Goal: Check status

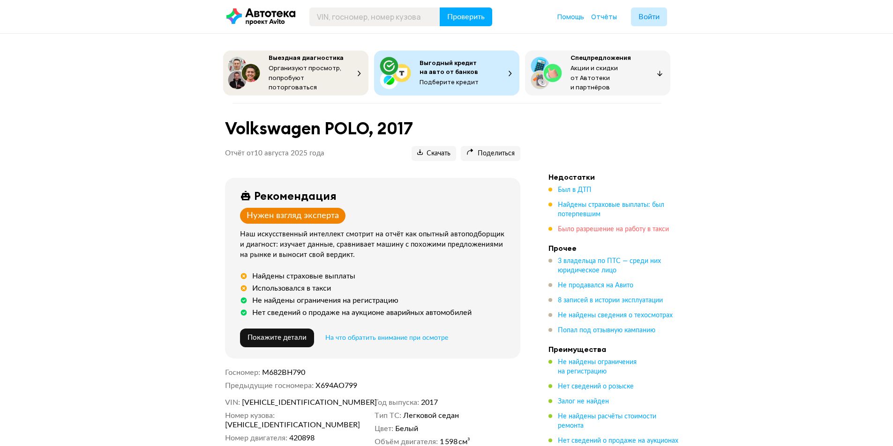
click at [610, 226] on span "Было разрешение на работу в такси" at bounding box center [613, 229] width 111 height 7
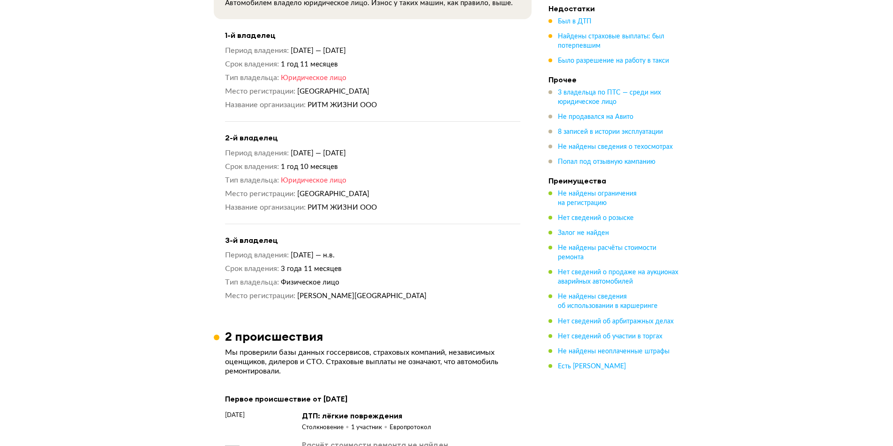
scroll to position [700, 0]
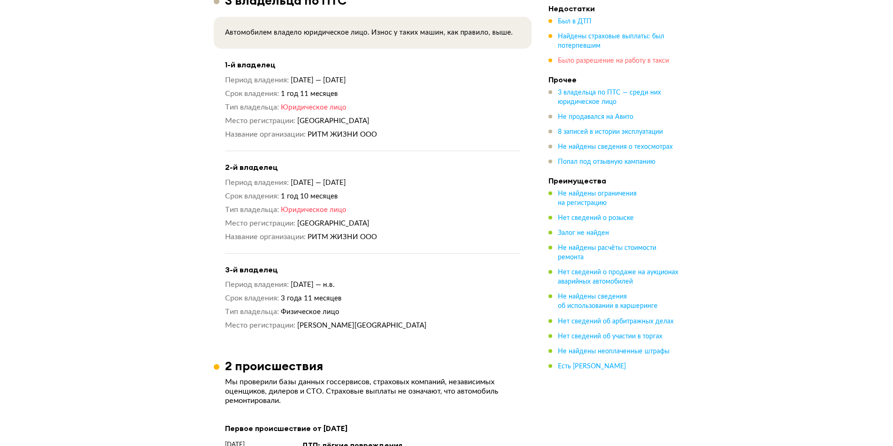
click at [579, 62] on span "Было разрешение на работу в такси" at bounding box center [613, 61] width 111 height 7
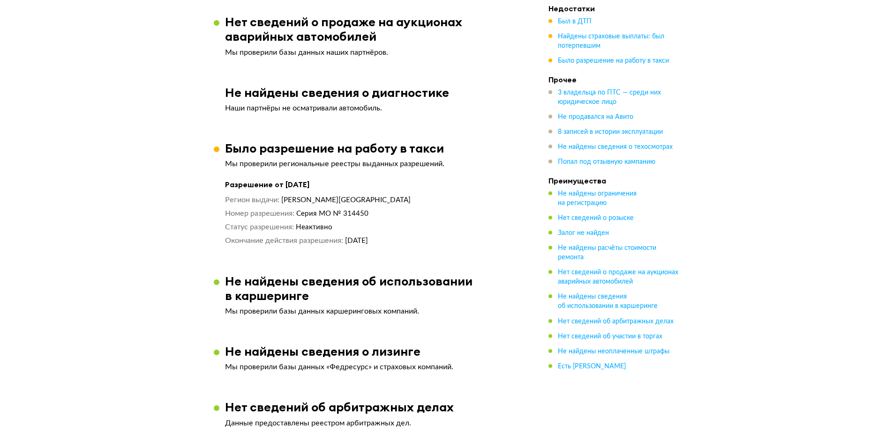
scroll to position [80, 0]
